Goal: Navigation & Orientation: Understand site structure

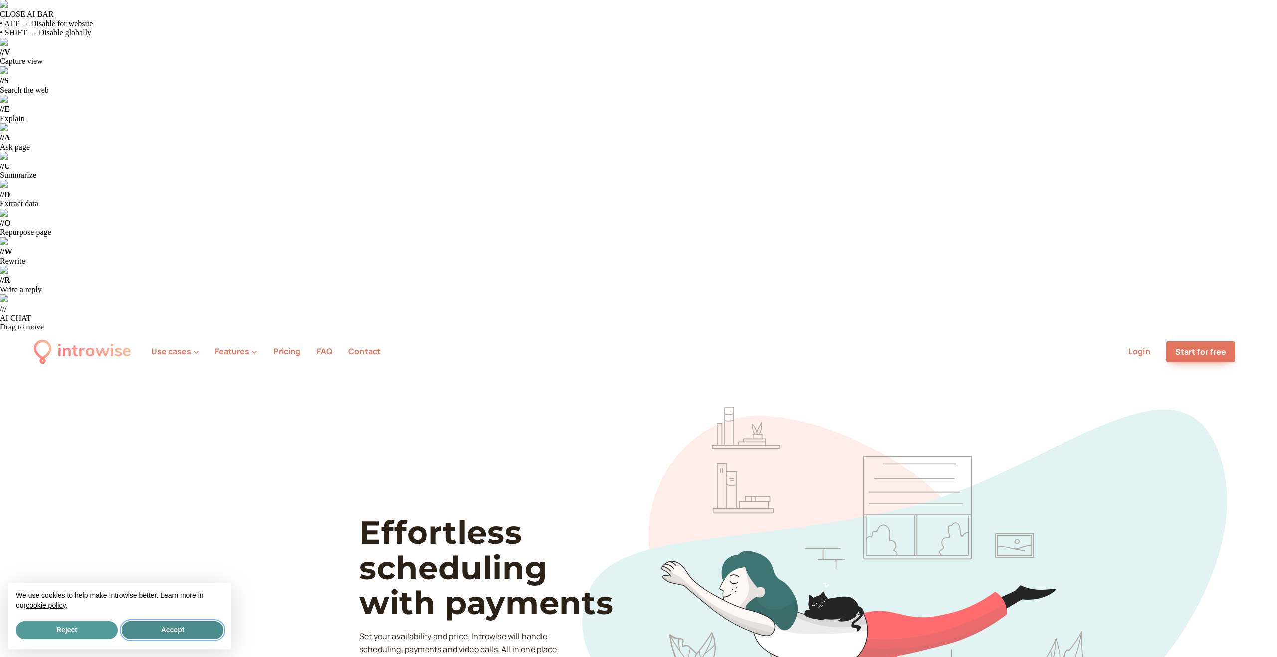
click at [181, 630] on button "Accept" at bounding box center [173, 630] width 102 height 18
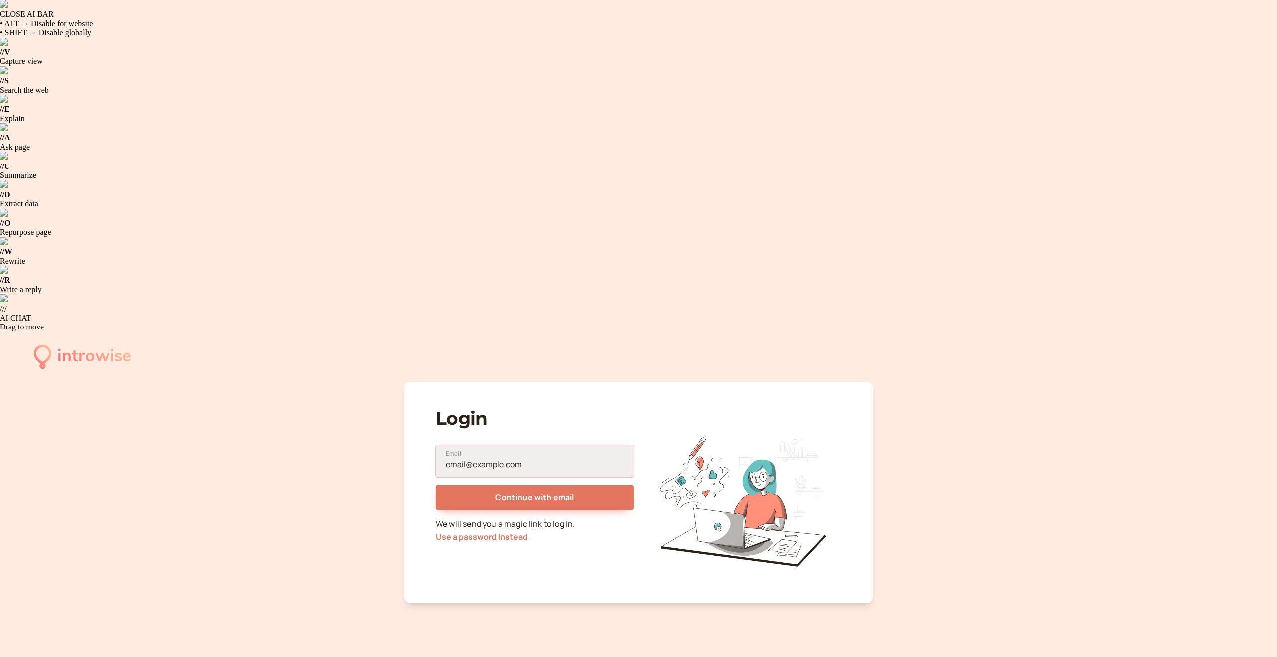
click at [521, 445] on input "Email" at bounding box center [535, 461] width 198 height 32
type input "[EMAIL_ADDRESS][DOMAIN_NAME]"
click at [537, 492] on span "Continue with email" at bounding box center [534, 497] width 78 height 11
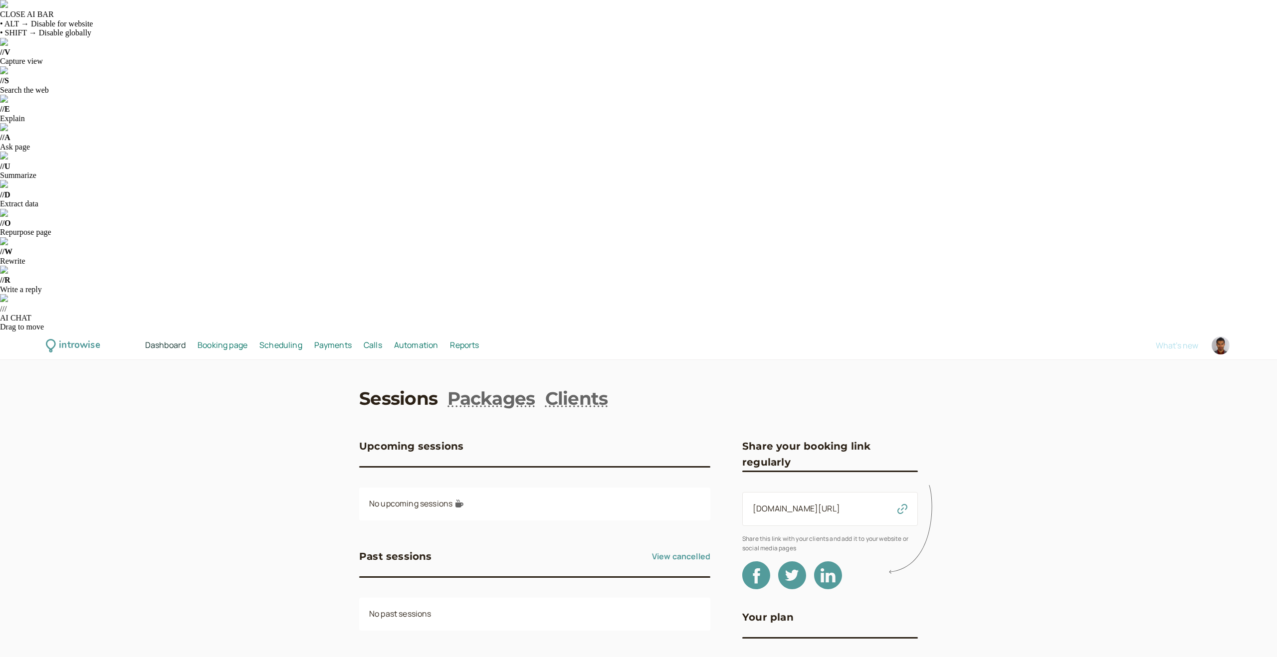
click at [1219, 337] on div at bounding box center [1221, 346] width 18 height 18
select select "Europe/[GEOGRAPHIC_DATA]"
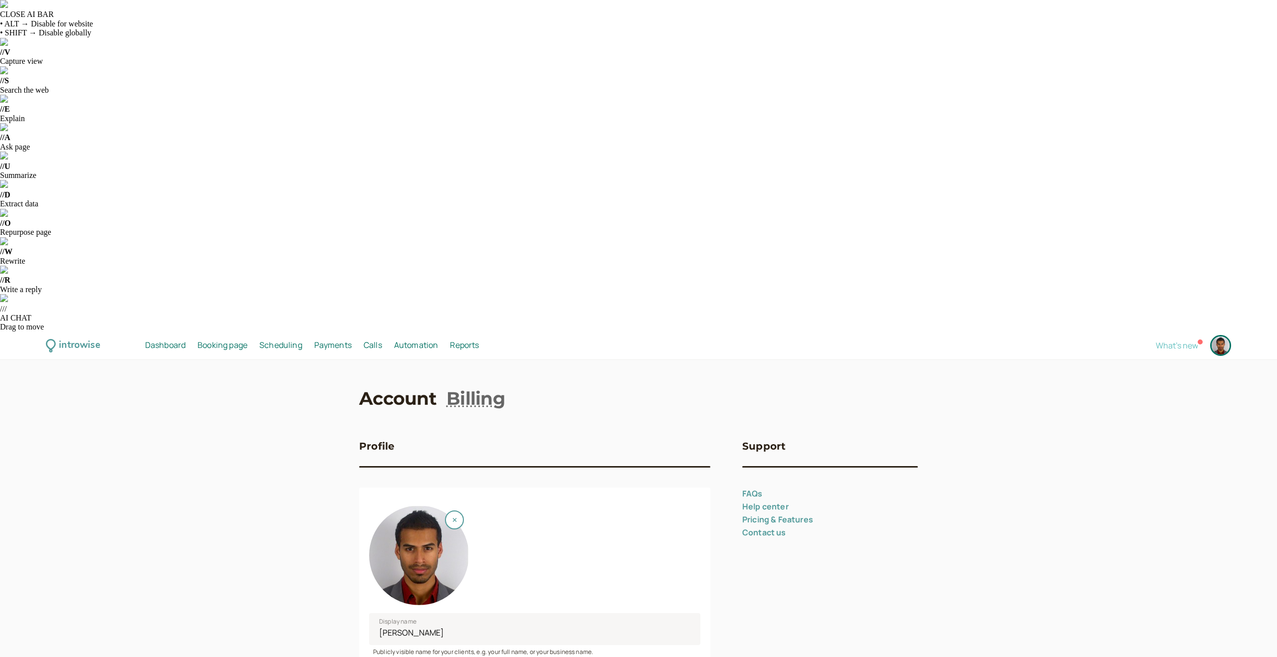
click at [1176, 340] on span "What's new" at bounding box center [1177, 345] width 42 height 11
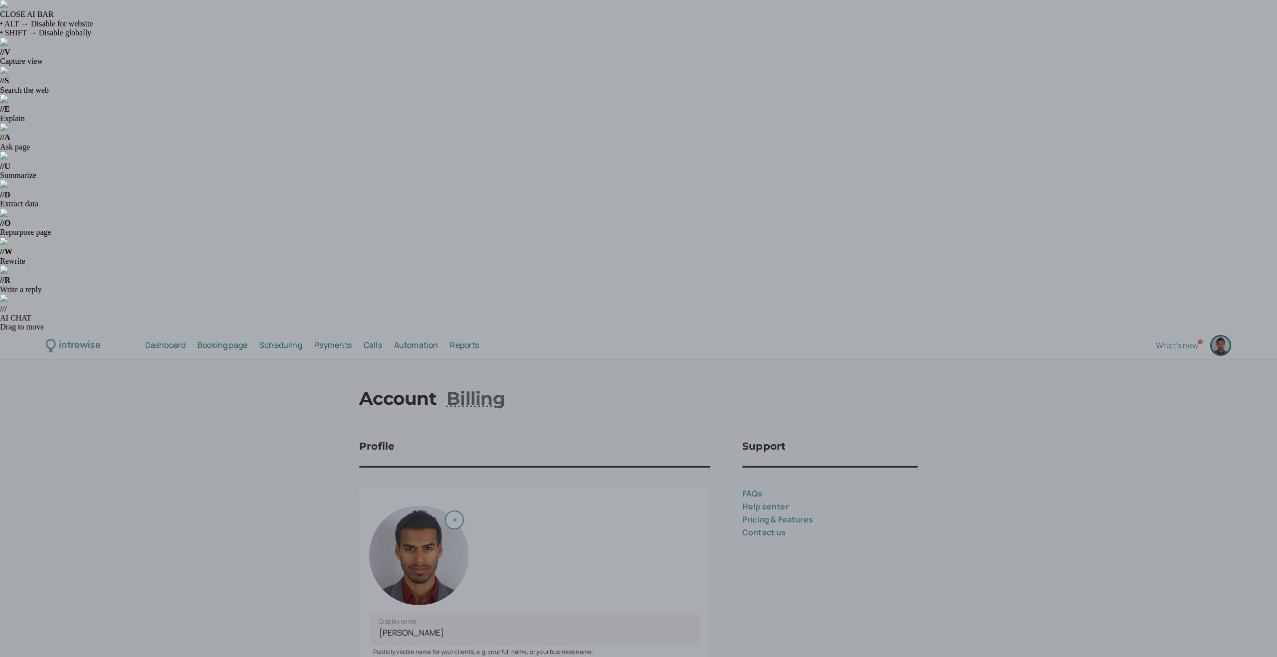
click at [903, 404] on div at bounding box center [638, 328] width 1277 height 657
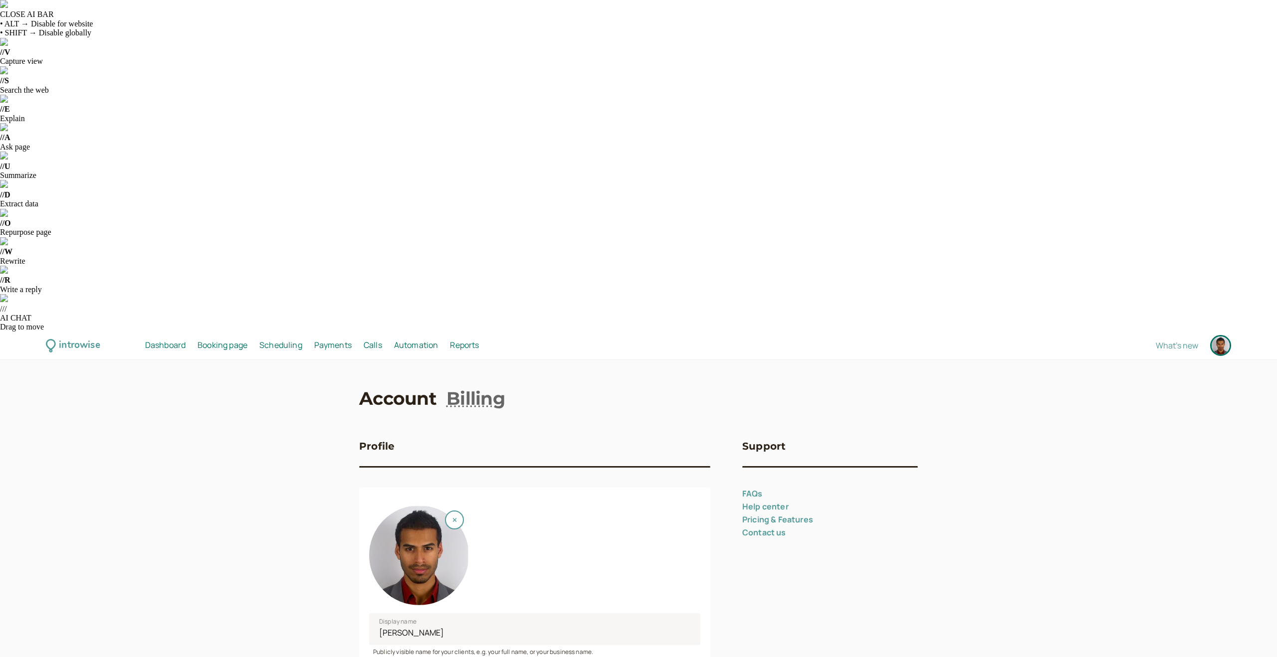
click at [803, 514] on link "Pricing & Features" at bounding box center [777, 519] width 71 height 11
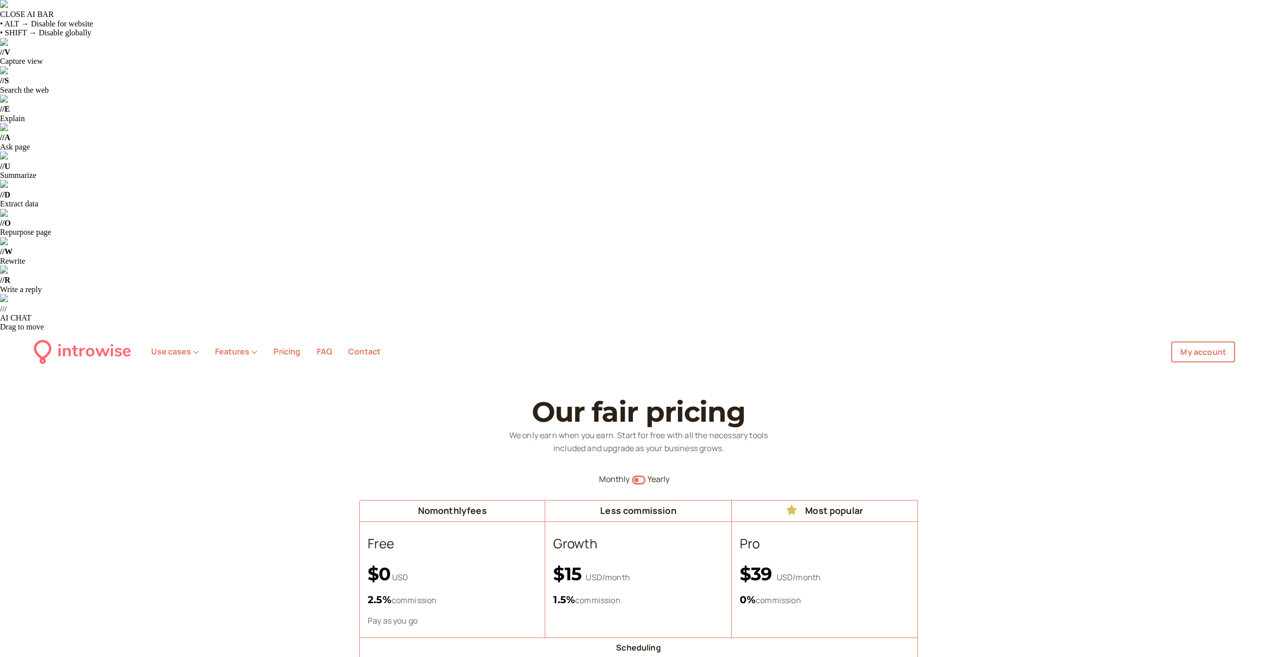
select select "Europe/[GEOGRAPHIC_DATA]"
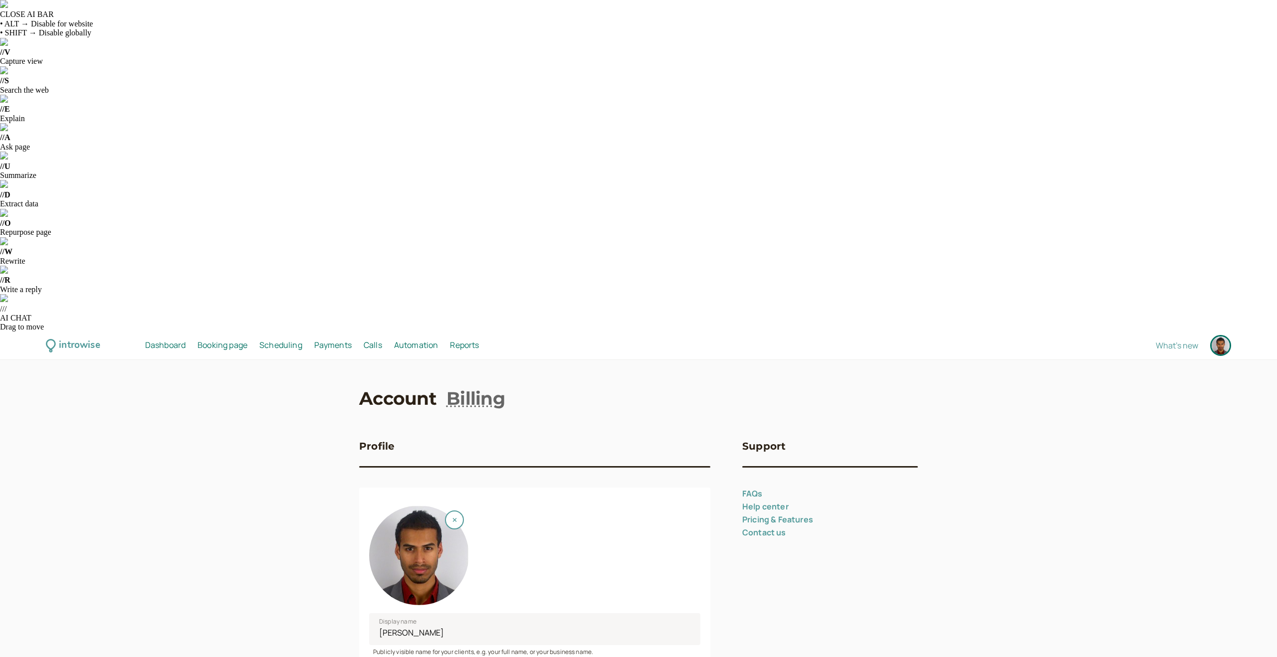
click at [1222, 337] on div at bounding box center [1221, 346] width 18 height 18
click at [1217, 337] on div at bounding box center [1221, 346] width 18 height 18
click at [166, 340] on span "Dashboard" at bounding box center [165, 345] width 40 height 11
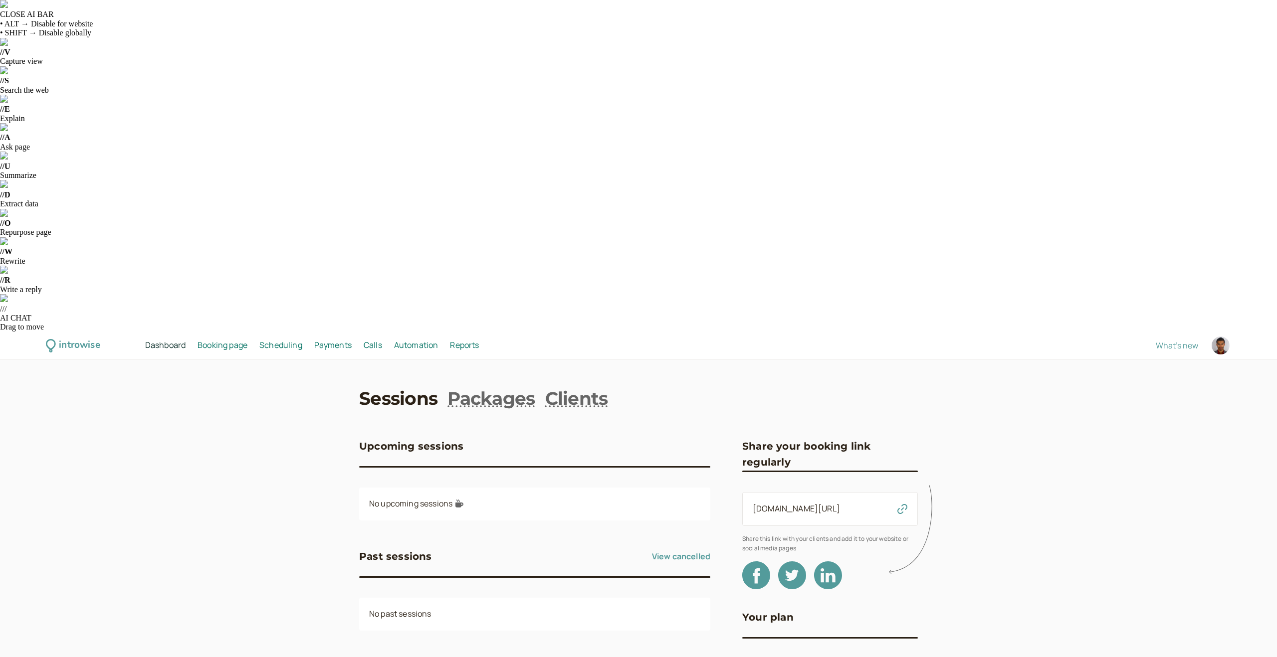
click at [234, 340] on span "Booking page" at bounding box center [223, 345] width 50 height 11
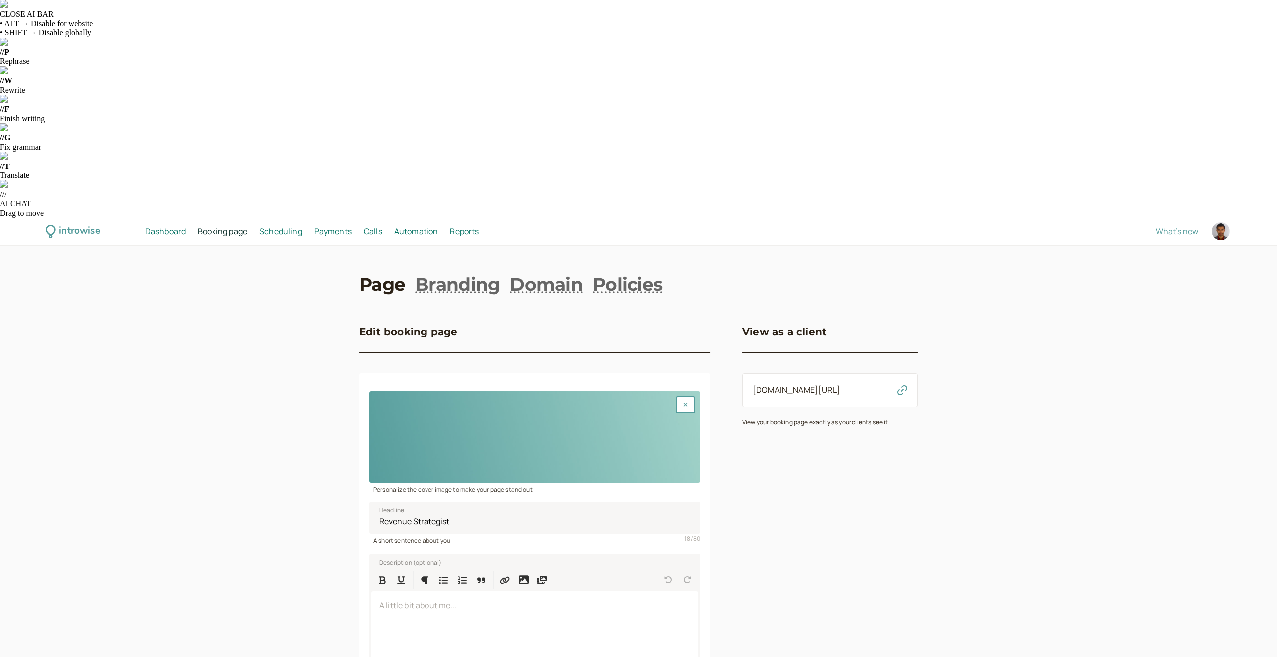
click at [273, 226] on span "Scheduling" at bounding box center [280, 231] width 43 height 11
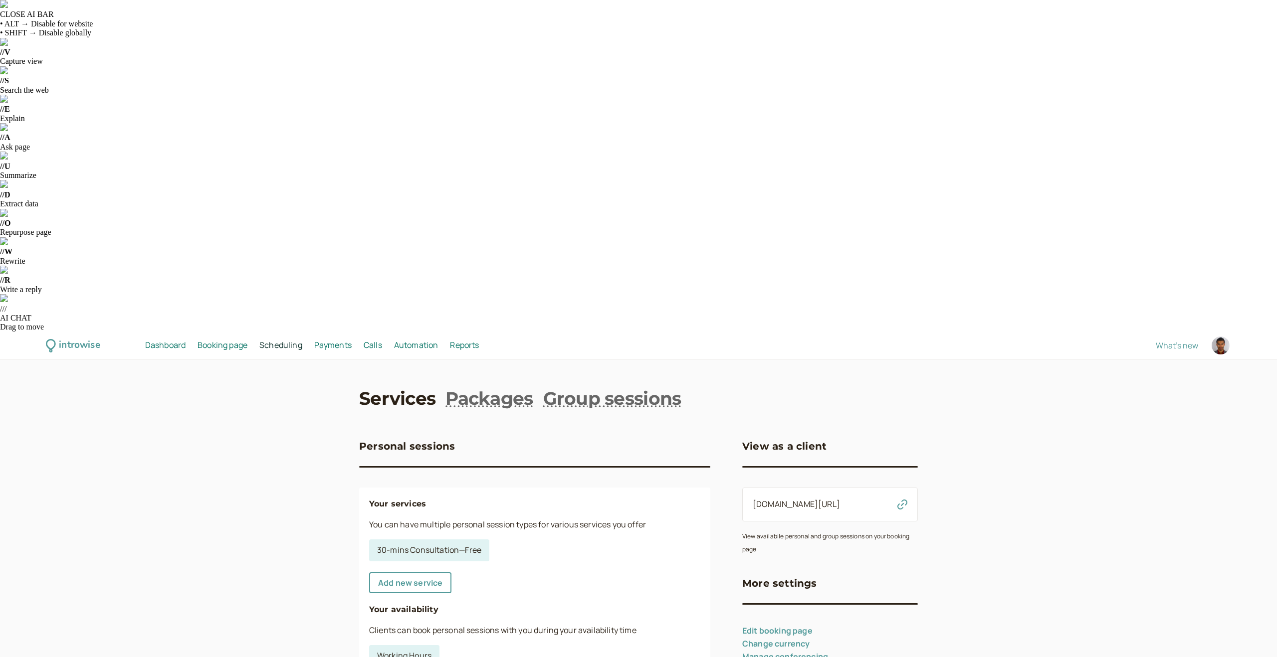
click at [333, 340] on span "Payments" at bounding box center [332, 345] width 37 height 11
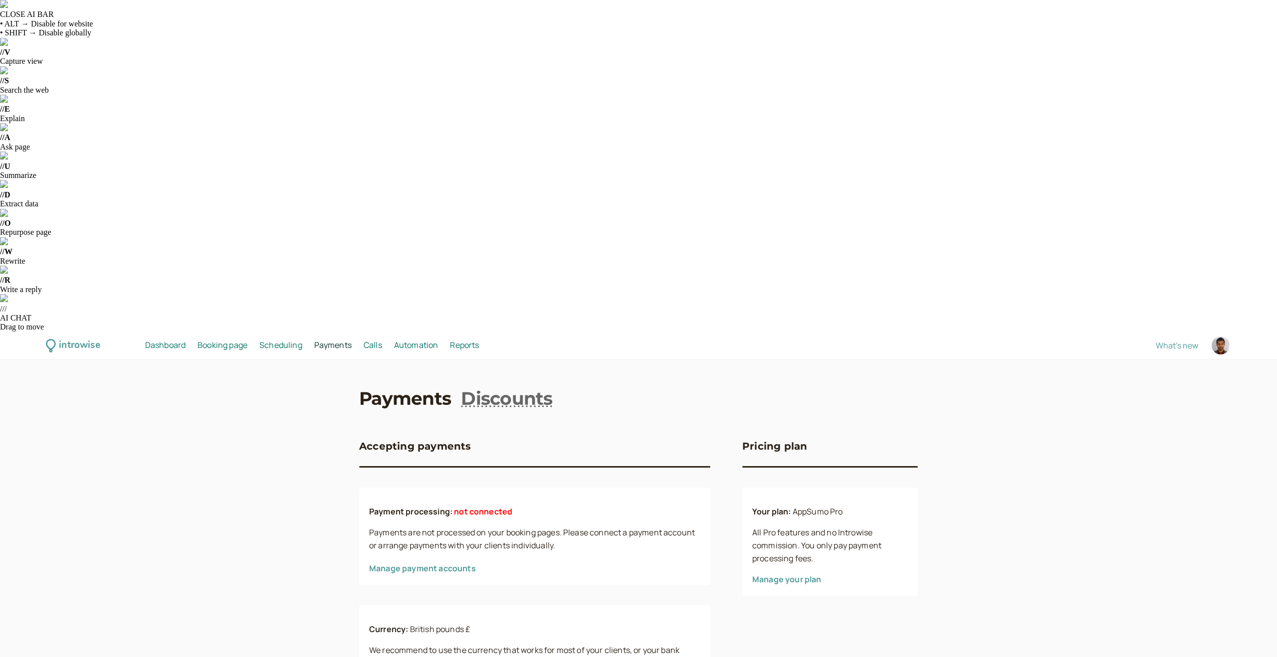
click at [379, 340] on span "Calls" at bounding box center [373, 345] width 18 height 11
